Goal: Find specific page/section: Find specific page/section

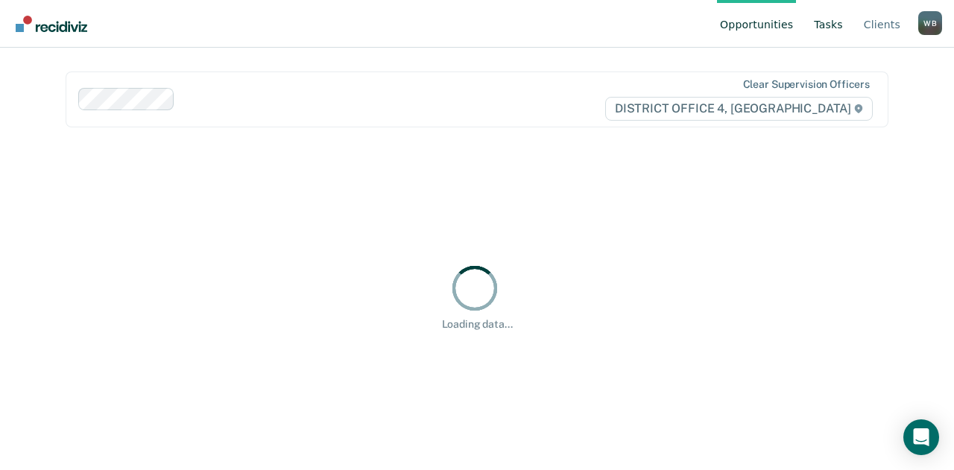
click at [826, 34] on link "Tasks" at bounding box center [828, 24] width 35 height 48
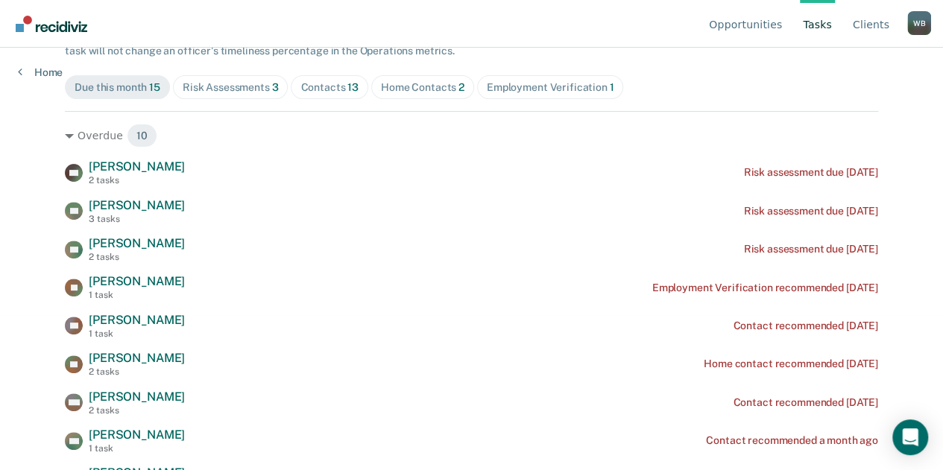
scroll to position [156, 0]
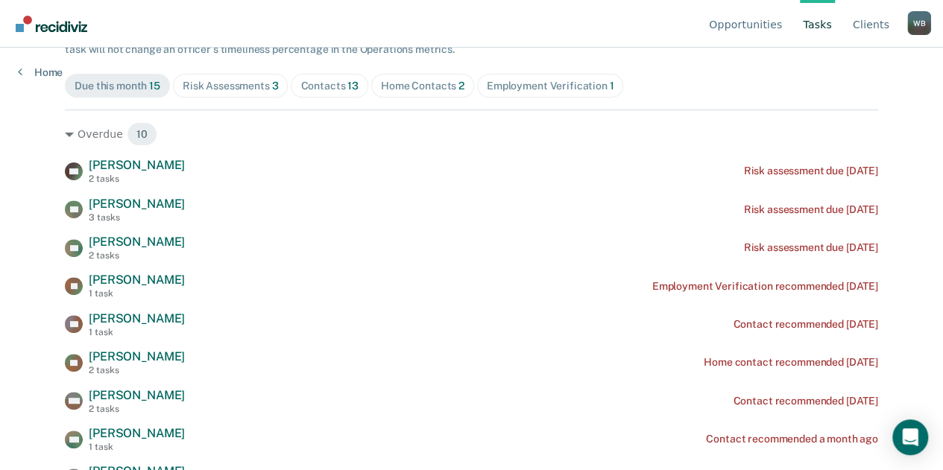
click at [318, 74] on span "Contacts 13" at bounding box center [329, 86] width 77 height 24
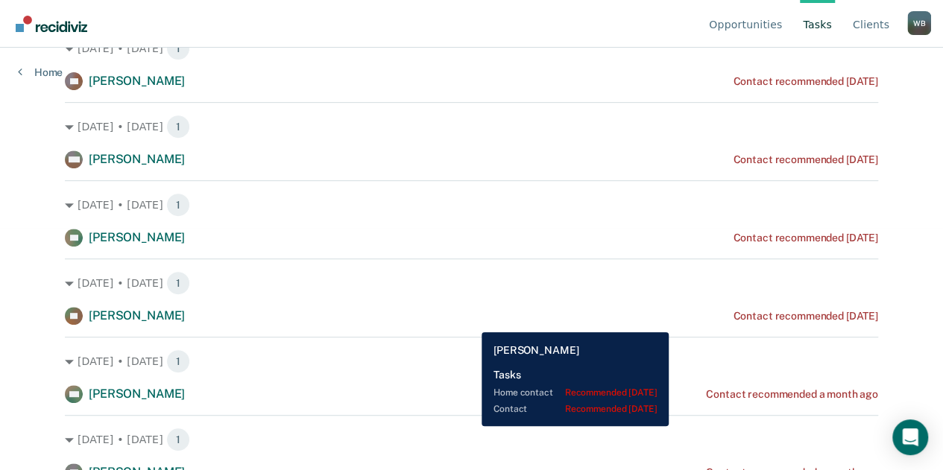
scroll to position [0, 0]
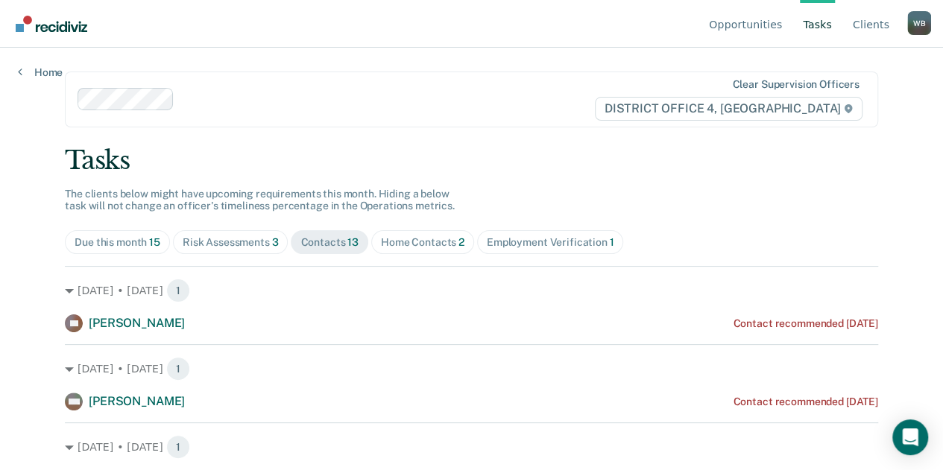
click at [406, 246] on div "Home Contacts 2" at bounding box center [422, 242] width 83 height 13
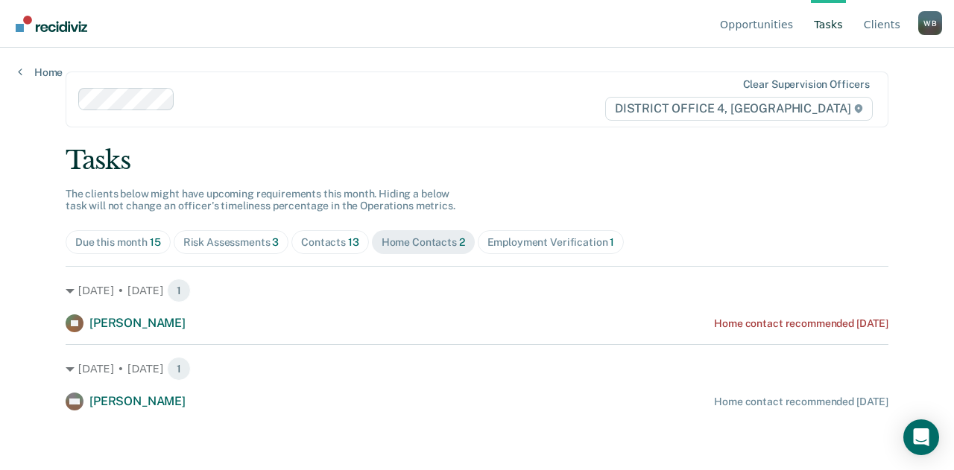
click at [329, 241] on div "Contacts 13" at bounding box center [330, 242] width 58 height 13
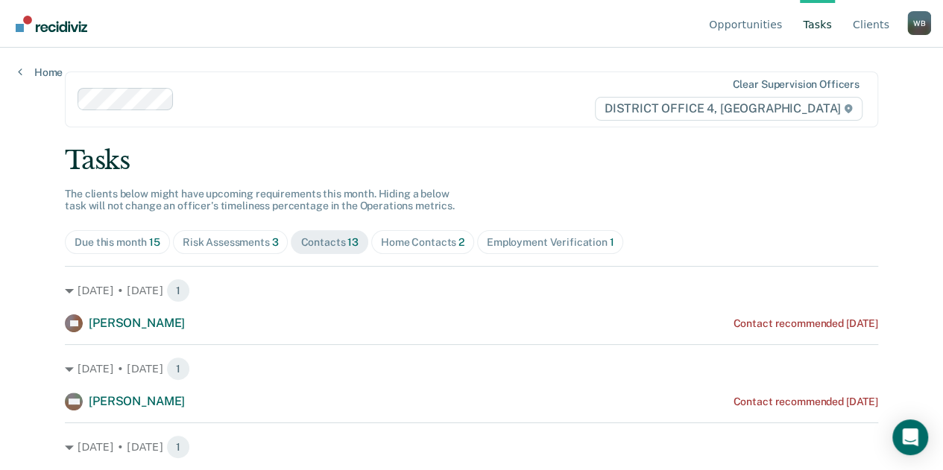
click at [241, 239] on div "Risk Assessments 3" at bounding box center [231, 242] width 96 height 13
